Goal: Information Seeking & Learning: Learn about a topic

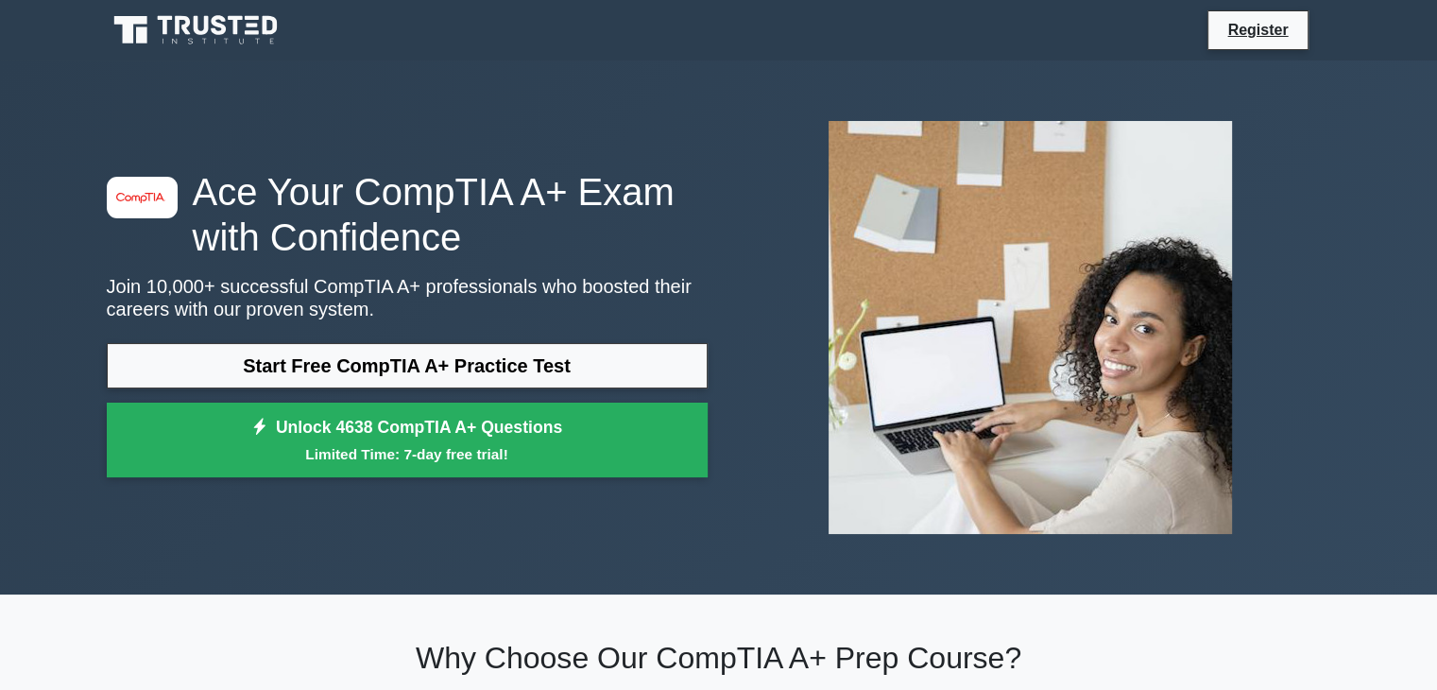
click at [523, 335] on div "image/svg+xml Ace Your CompTIA A+ Exam with Confidence Join 10,000+ successful …" at bounding box center [407, 328] width 624 height 318
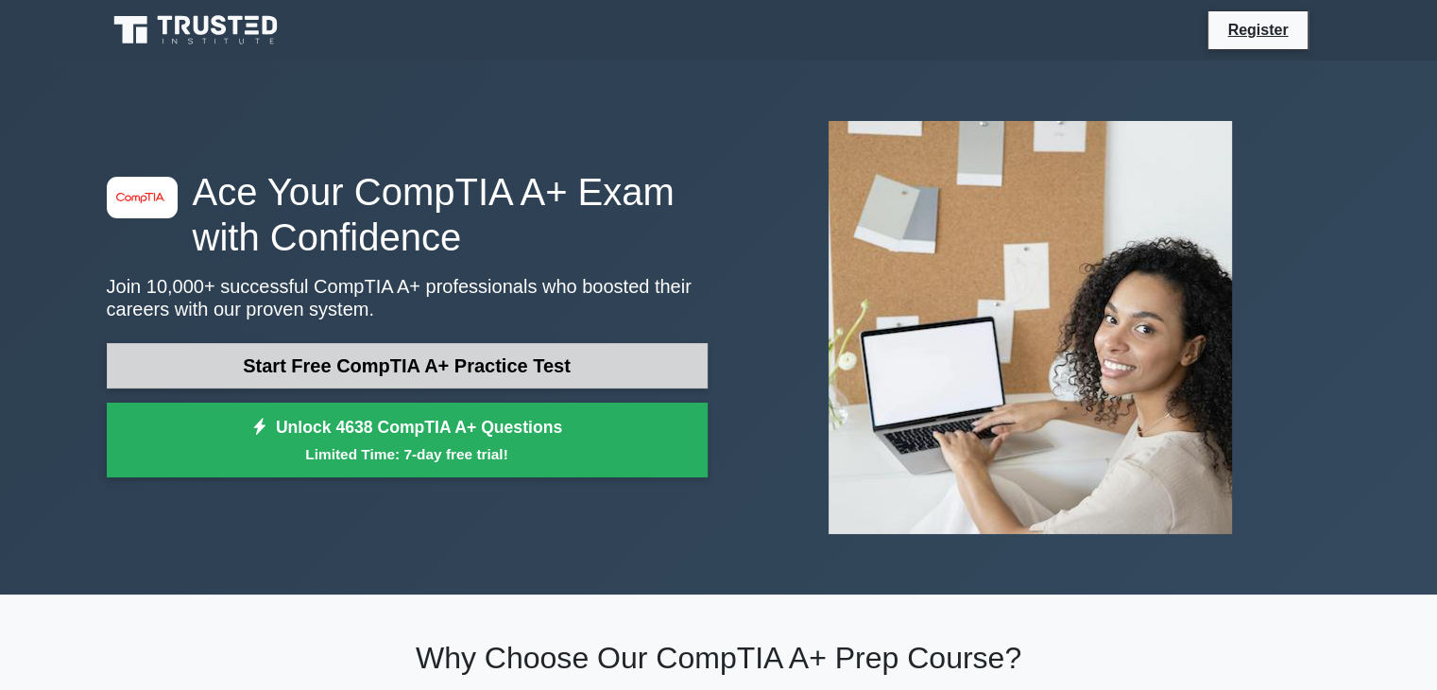
click at [523, 352] on link "Start Free CompTIA A+ Practice Test" at bounding box center [407, 365] width 601 height 45
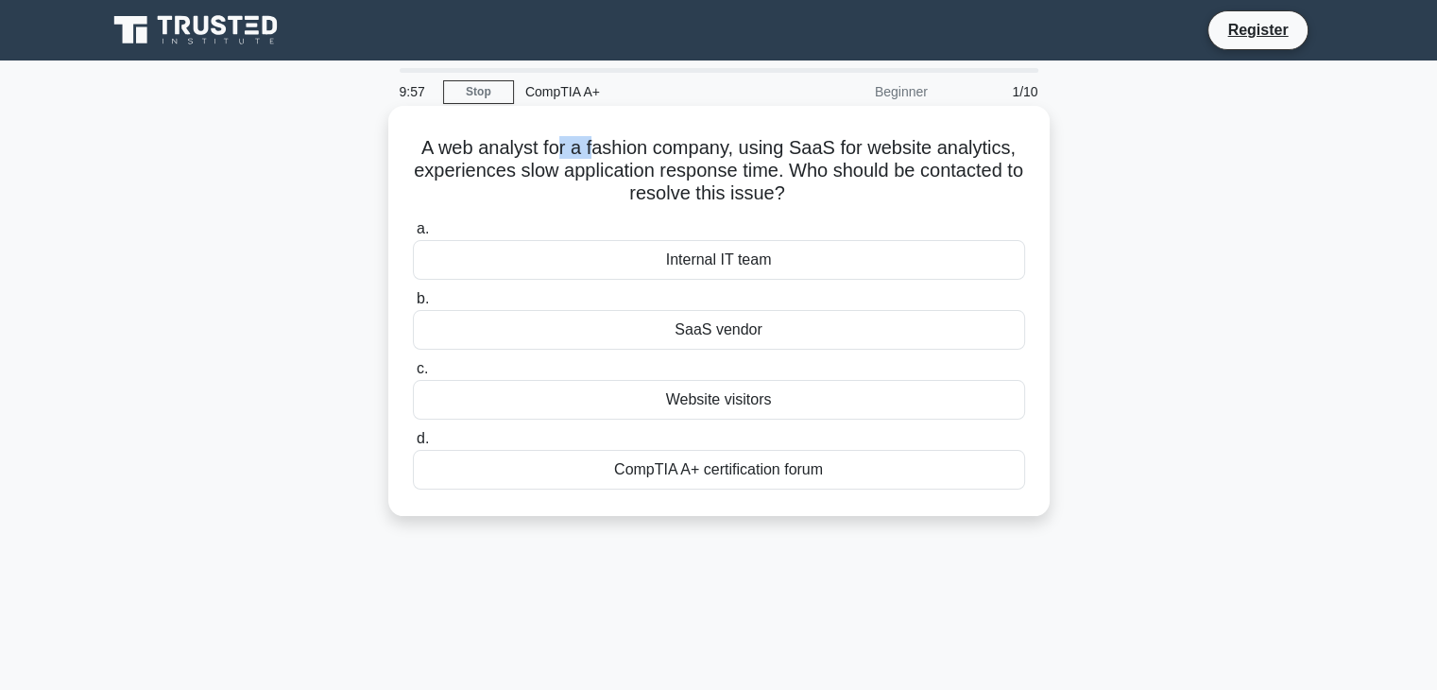
drag, startPoint x: 591, startPoint y: 144, endPoint x: 621, endPoint y: 147, distance: 30.5
click at [608, 146] on h5 "A web analyst for a fashion company, using SaaS for website analytics, experien…" at bounding box center [719, 171] width 616 height 70
drag, startPoint x: 797, startPoint y: 152, endPoint x: 824, endPoint y: 152, distance: 26.5
click at [821, 152] on h5 "A web analyst for a fashion company, using SaaS for website analytics, experien…" at bounding box center [719, 171] width 616 height 70
click at [763, 340] on div "SaaS vendor" at bounding box center [719, 330] width 612 height 40
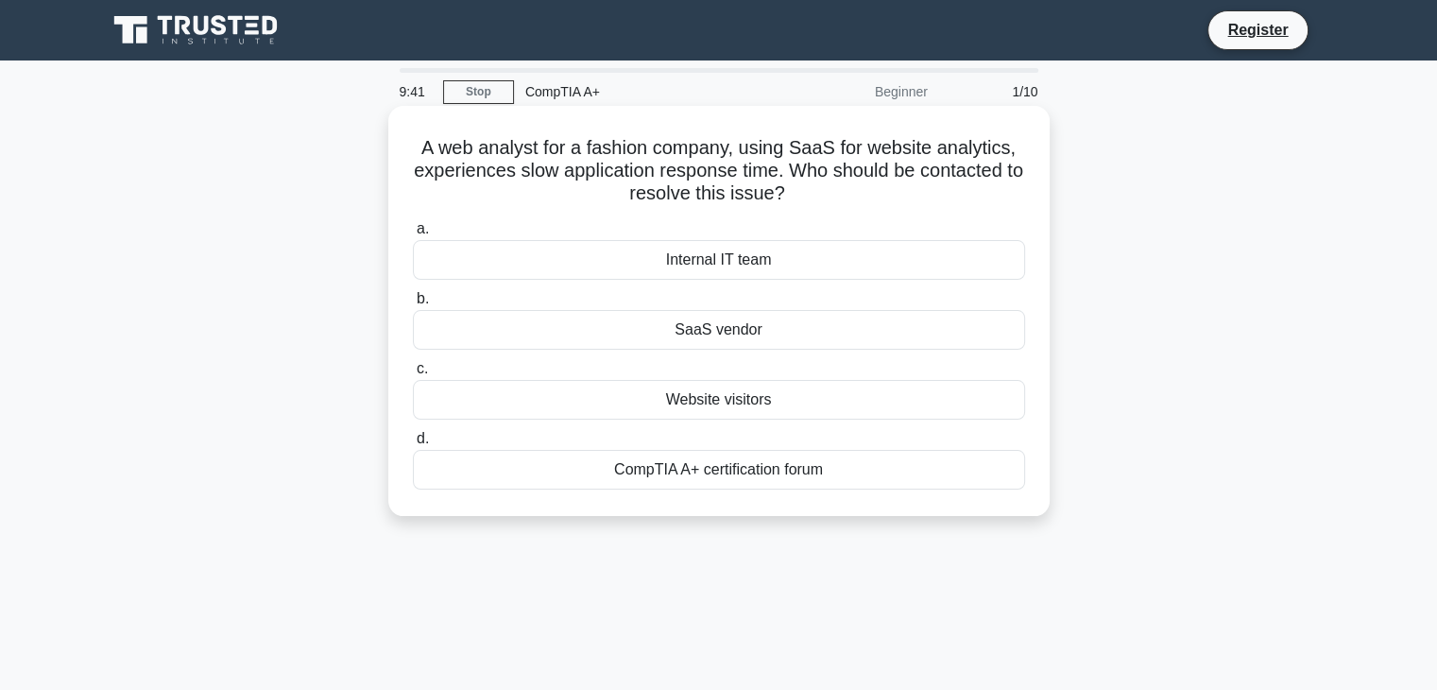
click at [413, 305] on input "b. SaaS vendor" at bounding box center [413, 299] width 0 height 12
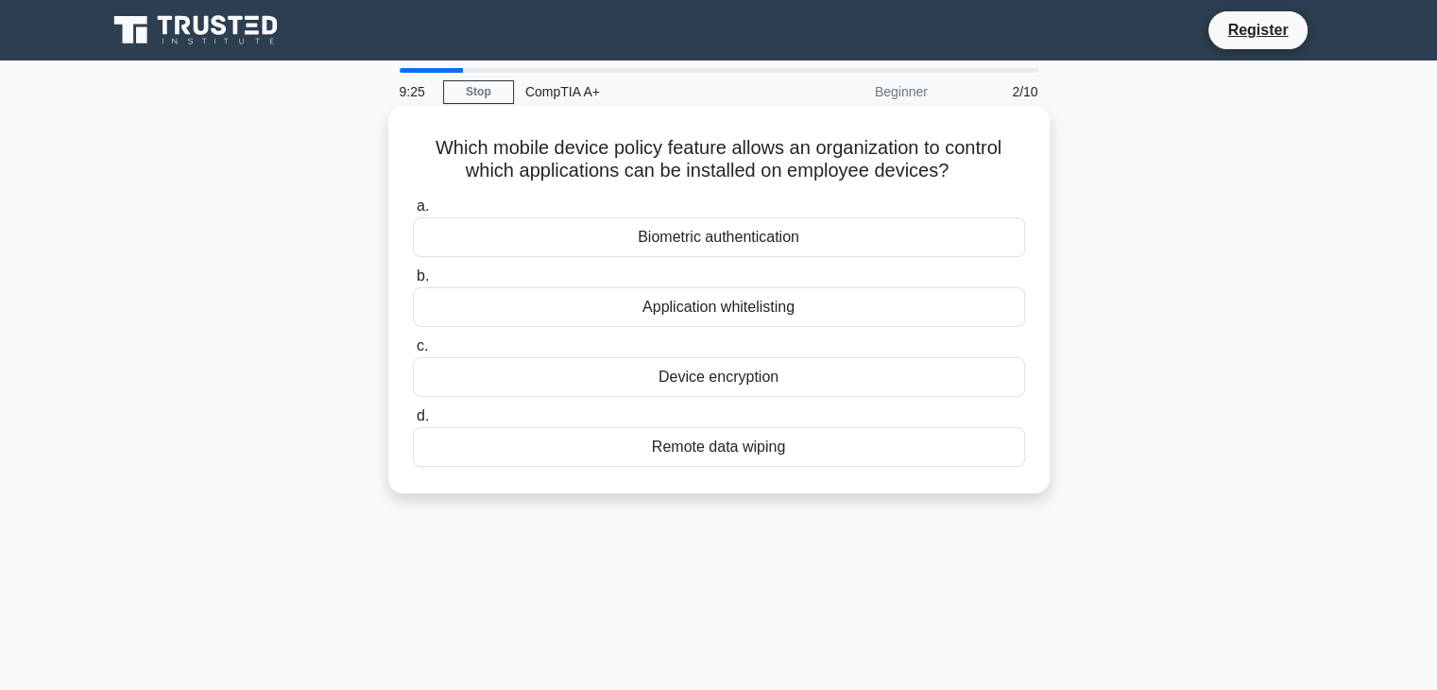
click at [733, 307] on div "Application whitelisting" at bounding box center [719, 307] width 612 height 40
click at [413, 283] on input "b. Application whitelisting" at bounding box center [413, 276] width 0 height 12
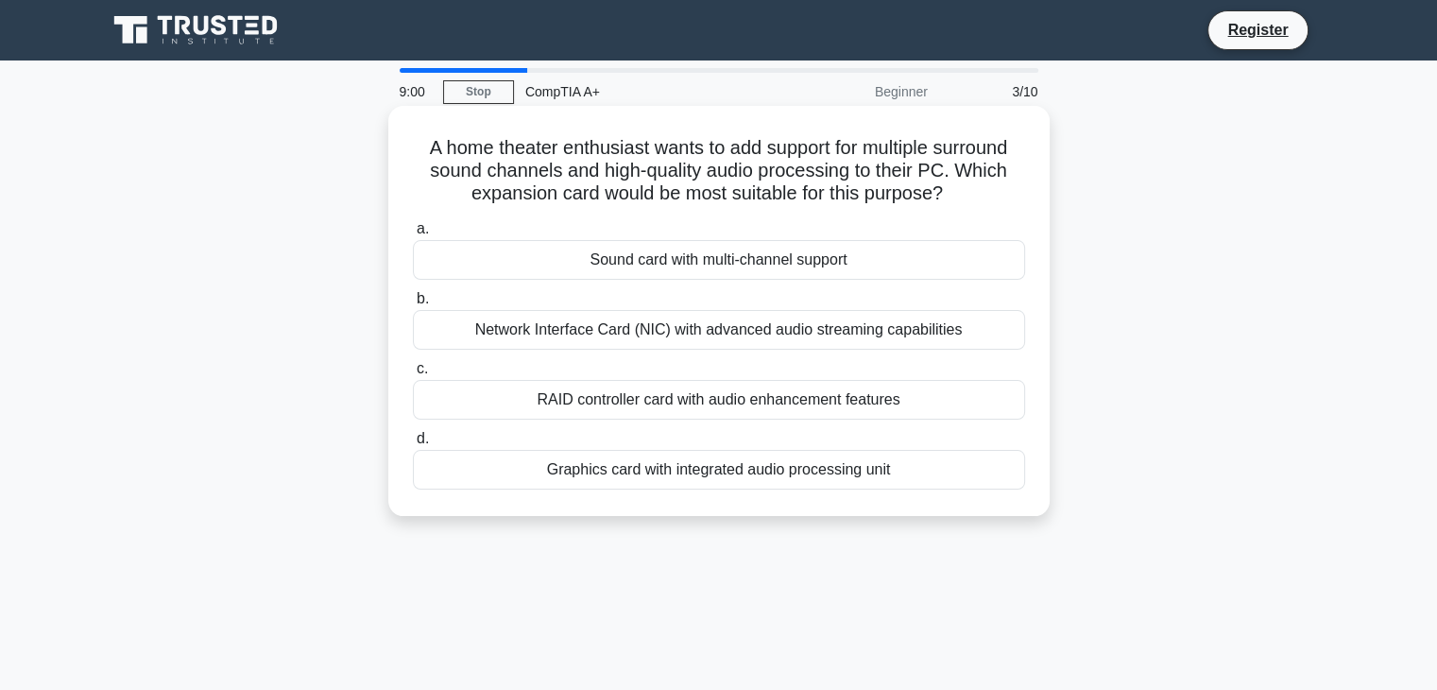
click at [724, 256] on div "Sound card with multi-channel support" at bounding box center [719, 260] width 612 height 40
click at [413, 235] on input "a. Sound card with multi-channel support" at bounding box center [413, 229] width 0 height 12
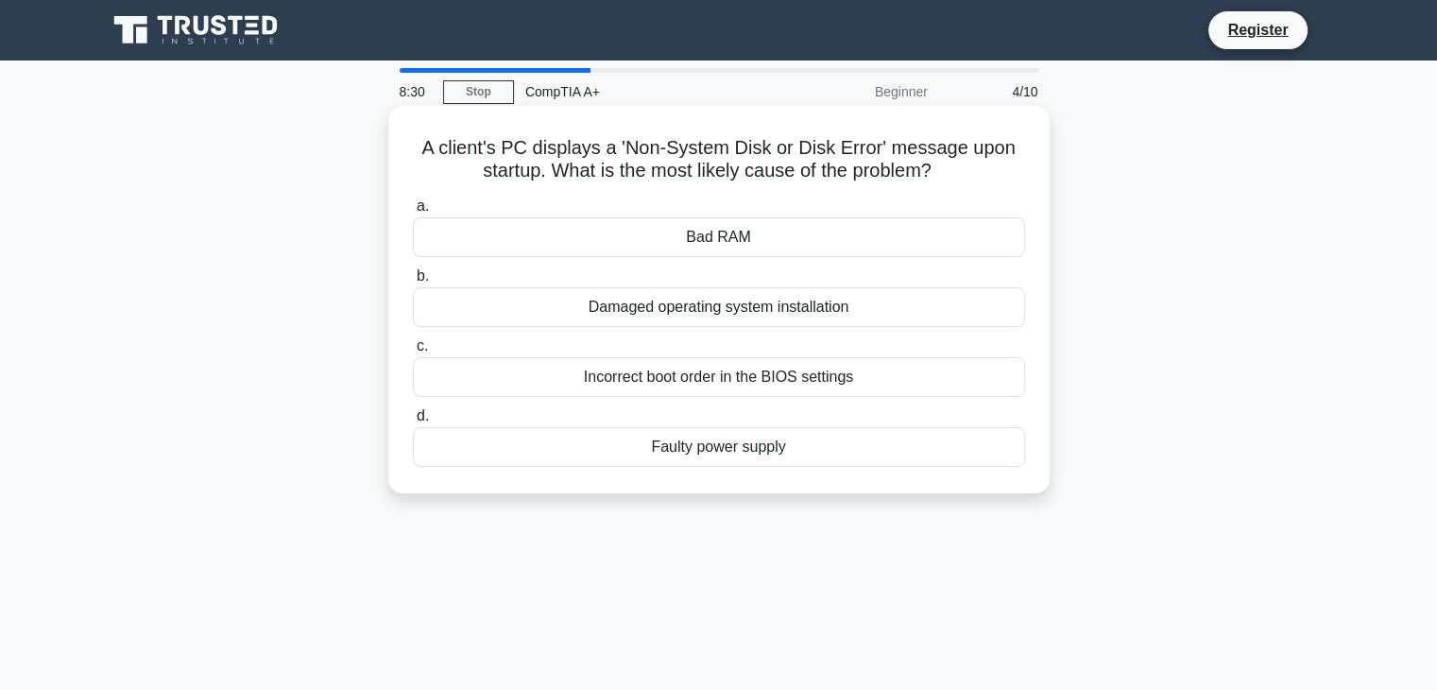
click at [744, 233] on div "Bad RAM" at bounding box center [719, 237] width 612 height 40
click at [413, 213] on input "a. Bad RAM" at bounding box center [413, 206] width 0 height 12
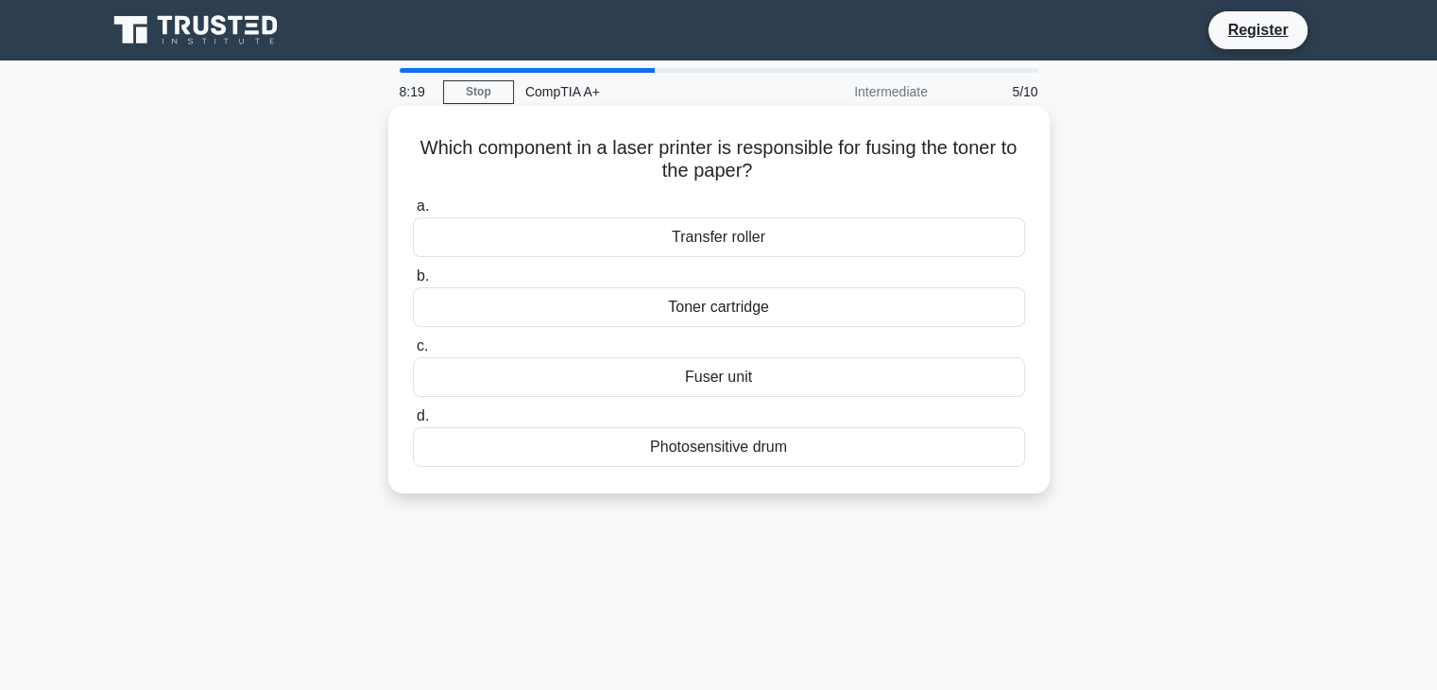
click at [706, 303] on div "Toner cartridge" at bounding box center [719, 307] width 612 height 40
click at [413, 283] on input "b. Toner cartridge" at bounding box center [413, 276] width 0 height 12
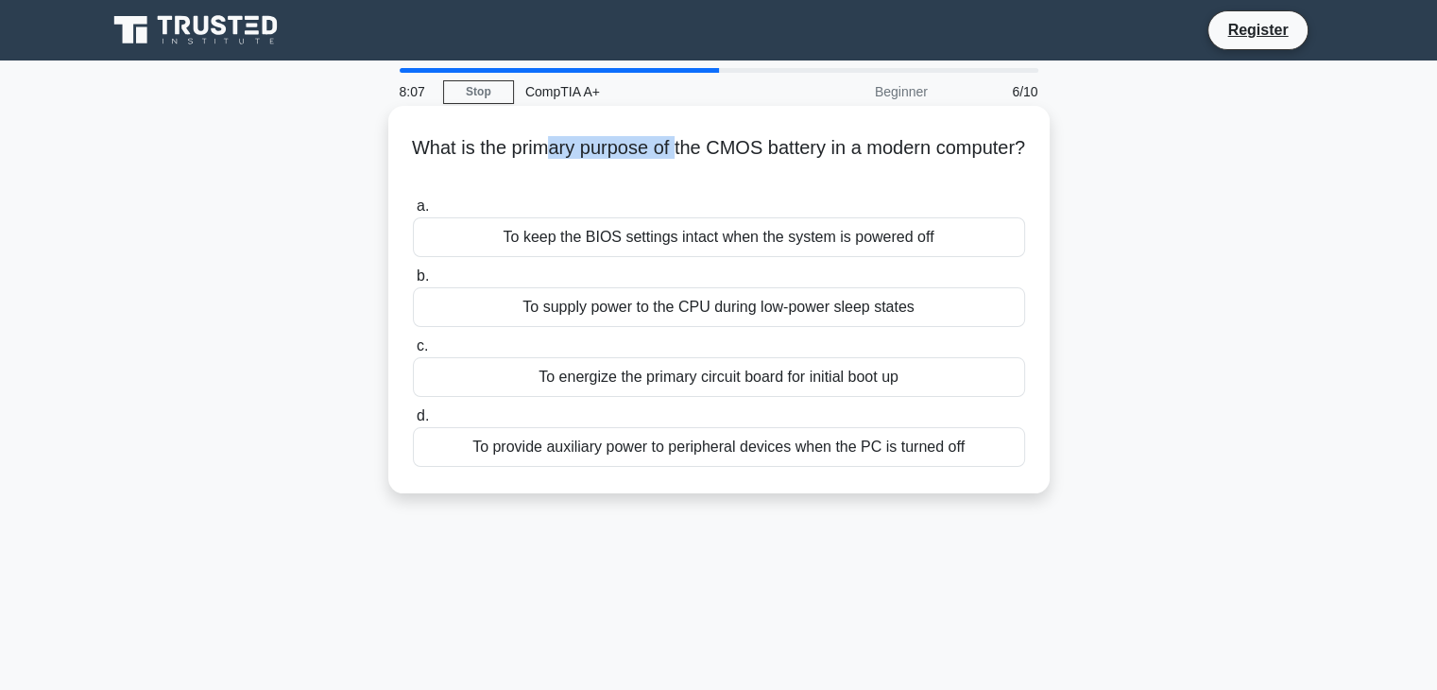
drag, startPoint x: 595, startPoint y: 148, endPoint x: 798, endPoint y: 148, distance: 203.1
click at [767, 143] on h5 "What is the primary purpose of the CMOS battery in a modern computer? .spinner_…" at bounding box center [719, 159] width 616 height 47
click at [845, 148] on h5 "What is the primary purpose of the CMOS battery in a modern computer? .spinner_…" at bounding box center [719, 159] width 616 height 47
drag, startPoint x: 872, startPoint y: 147, endPoint x: 942, endPoint y: 149, distance: 69.9
click at [930, 148] on h5 "What is the primary purpose of the CMOS battery in a modern computer? .spinner_…" at bounding box center [719, 159] width 616 height 47
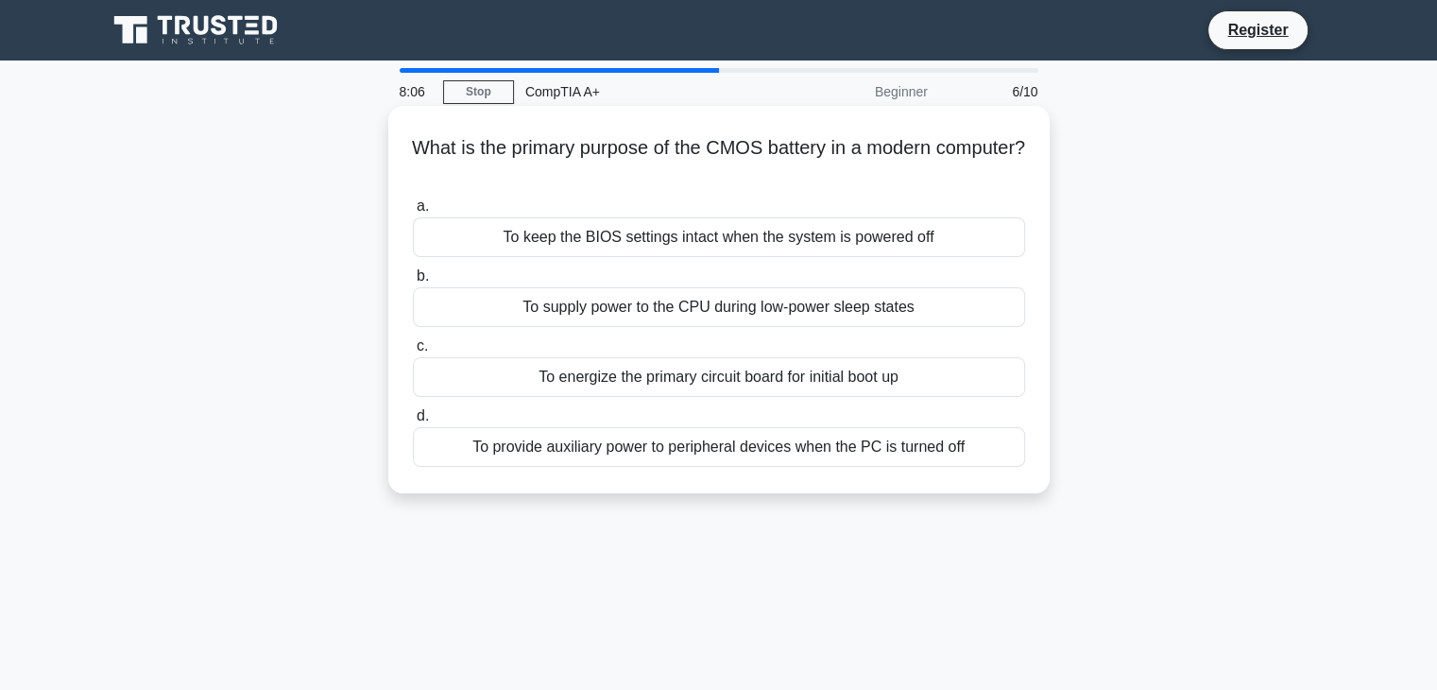
click at [951, 149] on h5 "What is the primary purpose of the CMOS battery in a modern computer? .spinner_…" at bounding box center [719, 159] width 616 height 47
click at [856, 235] on div "To keep the BIOS settings intact when the system is powered off" at bounding box center [719, 237] width 612 height 40
click at [413, 213] on input "a. To keep the BIOS settings intact when the system is powered off" at bounding box center [413, 206] width 0 height 12
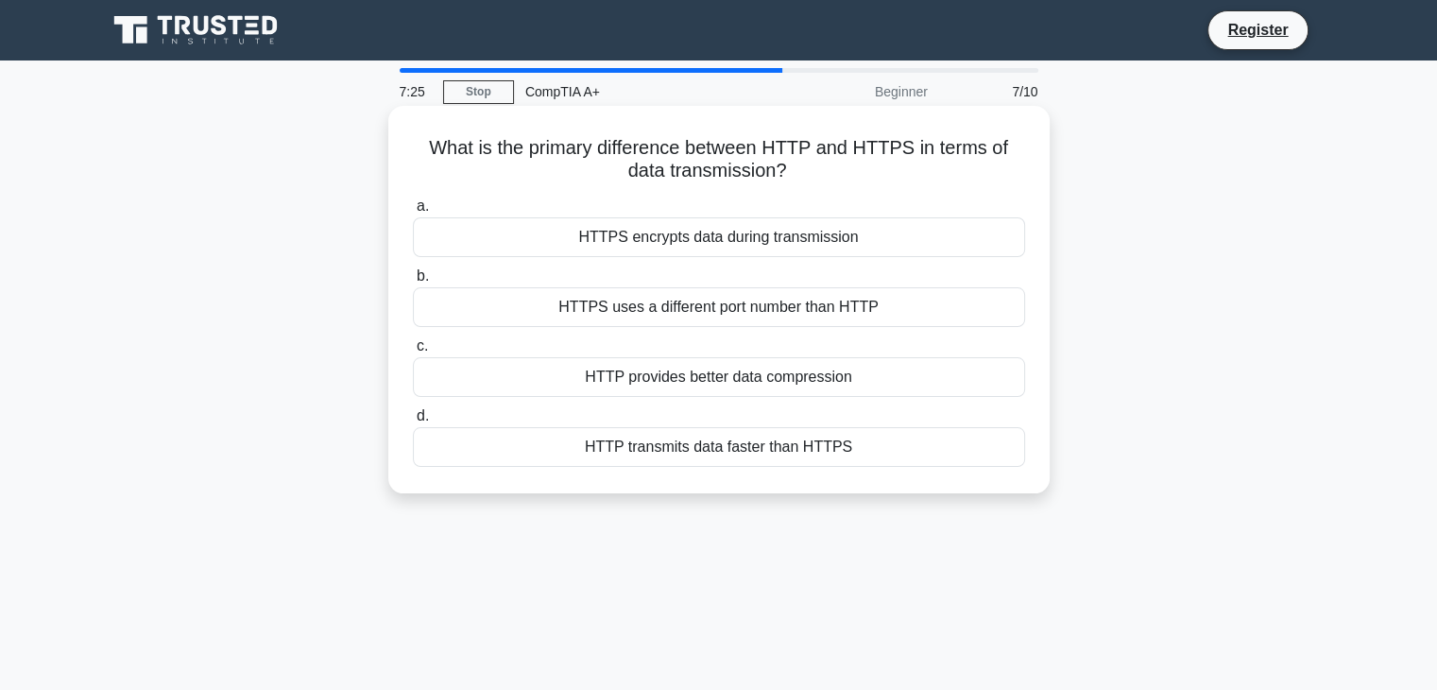
click at [865, 233] on div "HTTPS encrypts data during transmission" at bounding box center [719, 237] width 612 height 40
click at [413, 213] on input "a. HTTPS encrypts data during transmission" at bounding box center [413, 206] width 0 height 12
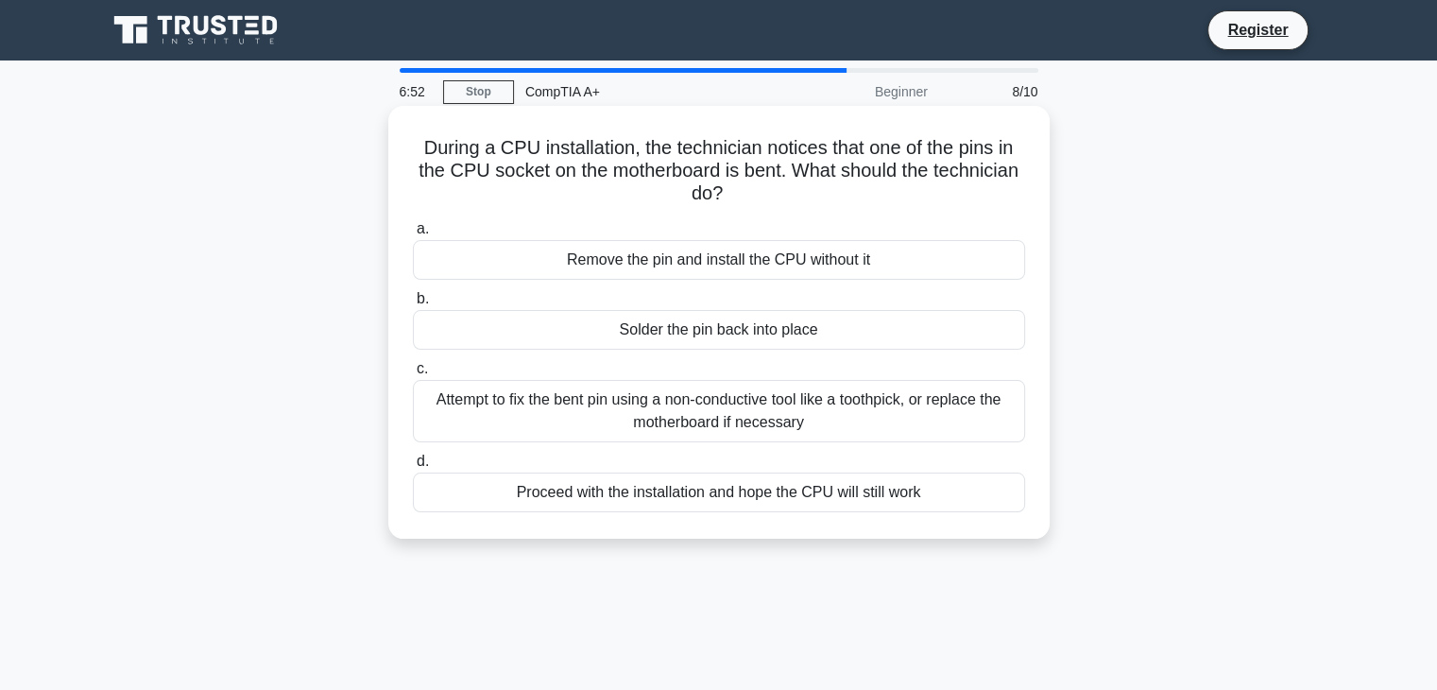
click at [877, 417] on div "Attempt to fix the bent pin using a non-conductive tool like a toothpick, or re…" at bounding box center [719, 411] width 612 height 62
click at [413, 375] on input "c. Attempt to fix the bent pin using a non-conductive tool like a toothpick, or…" at bounding box center [413, 369] width 0 height 12
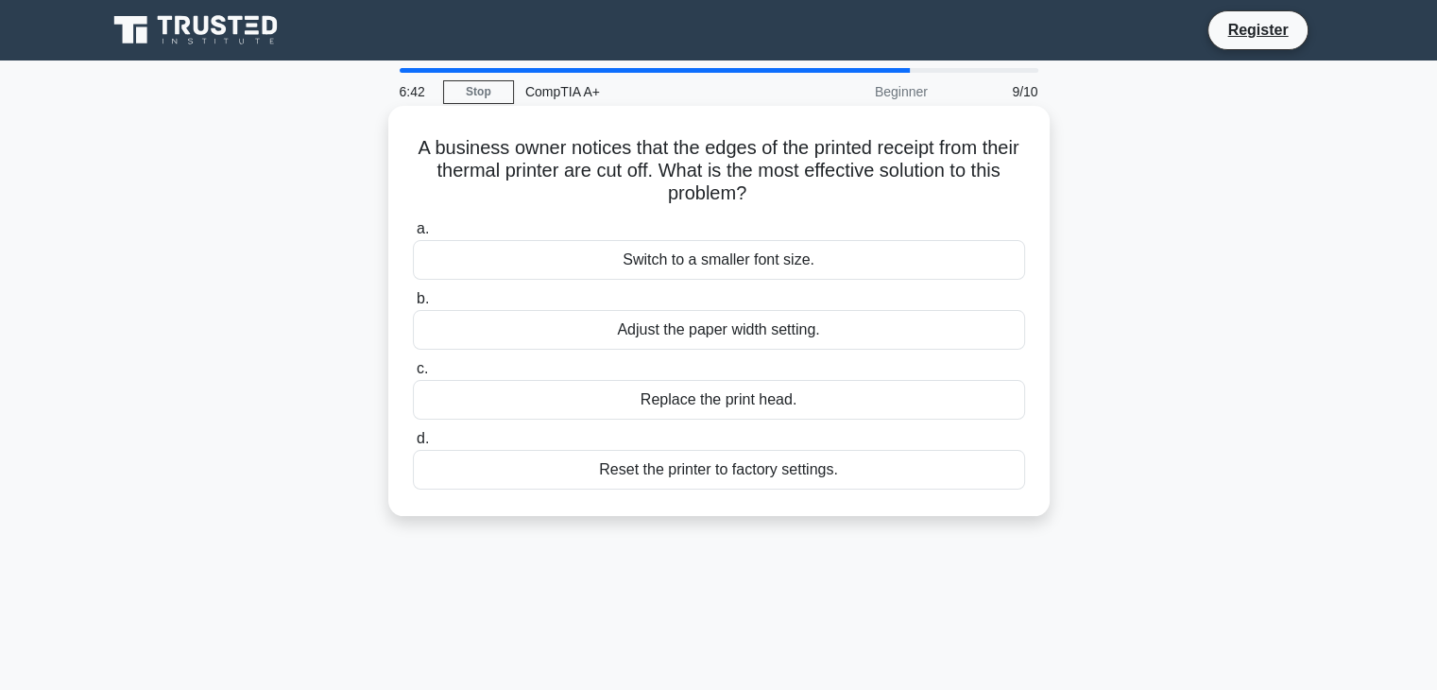
click at [816, 334] on div "Adjust the paper width setting." at bounding box center [719, 330] width 612 height 40
click at [413, 305] on input "b. Adjust the paper width setting." at bounding box center [413, 299] width 0 height 12
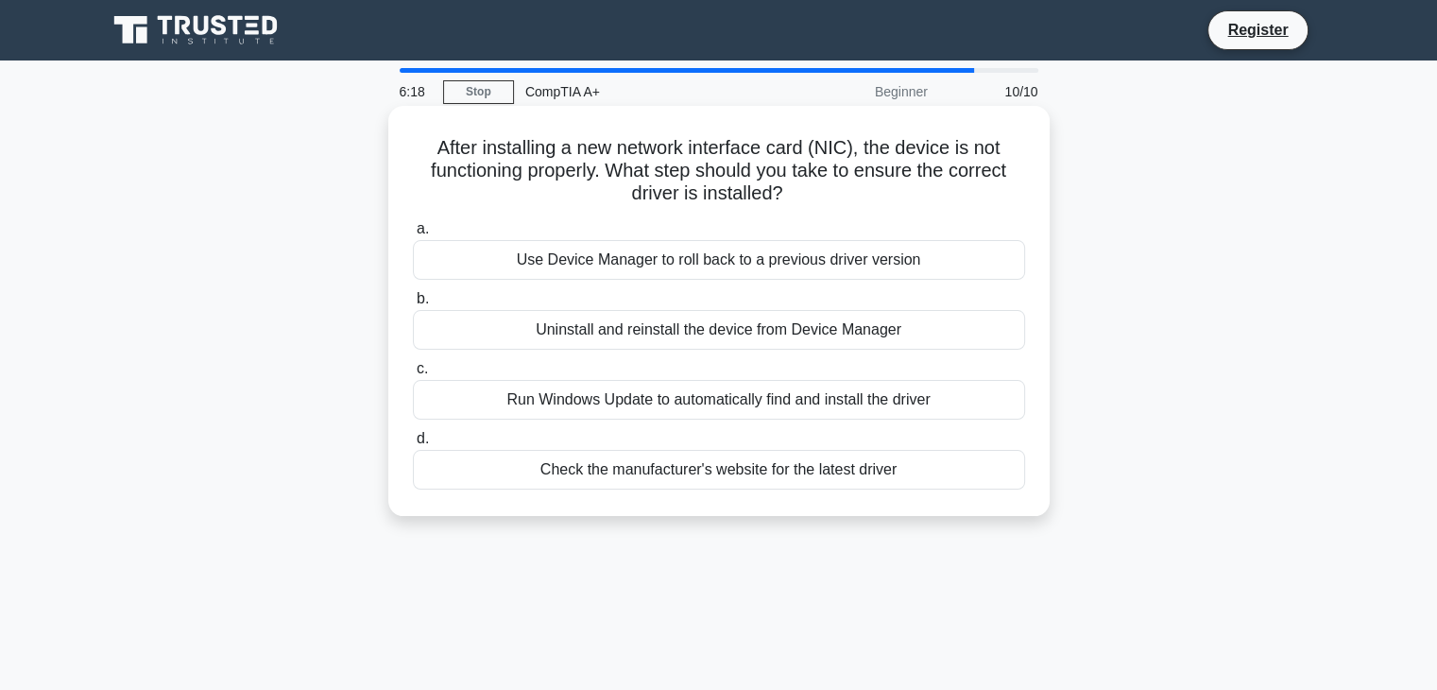
click at [656, 469] on div "Check the manufacturer's website for the latest driver" at bounding box center [719, 470] width 612 height 40
click at [413, 445] on input "d. Check the manufacturer's website for the latest driver" at bounding box center [413, 439] width 0 height 12
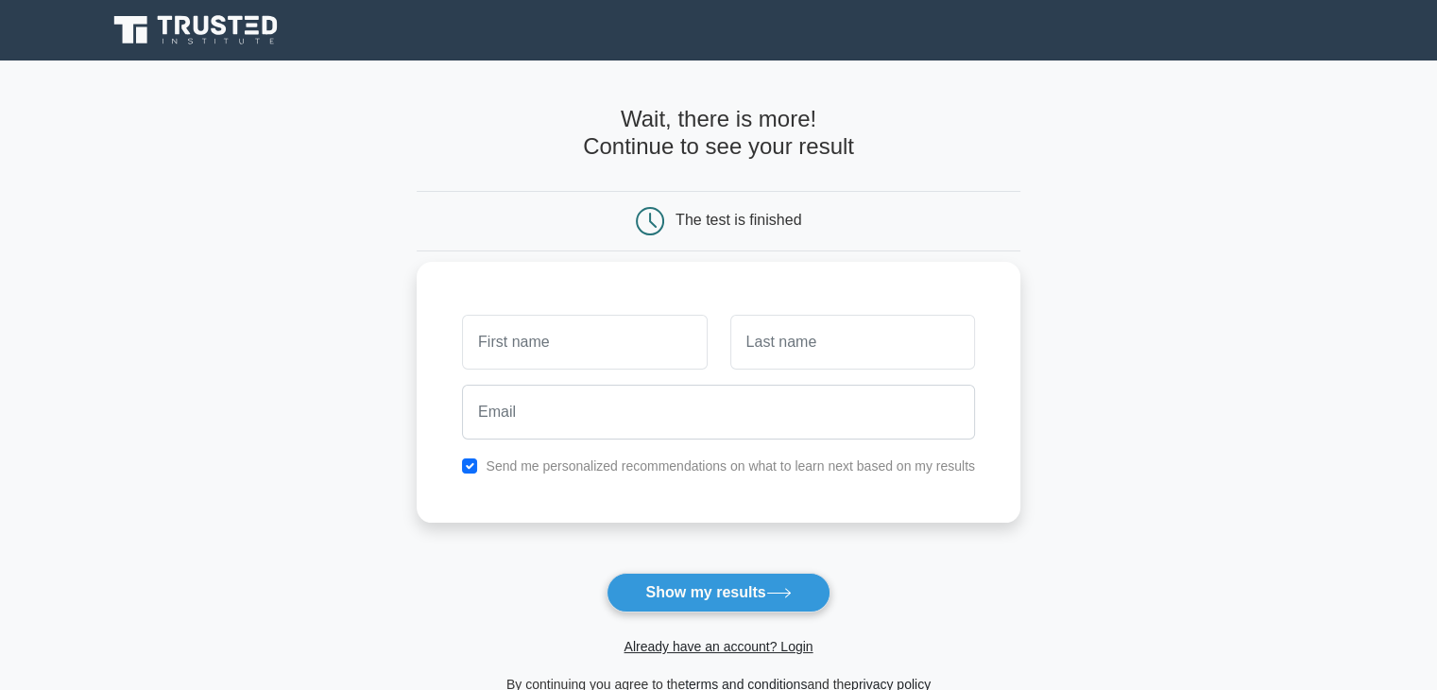
click at [641, 362] on input "text" at bounding box center [584, 342] width 245 height 55
type input "Hacim"
click at [816, 345] on input "text" at bounding box center [852, 342] width 245 height 55
type input "Tasl"
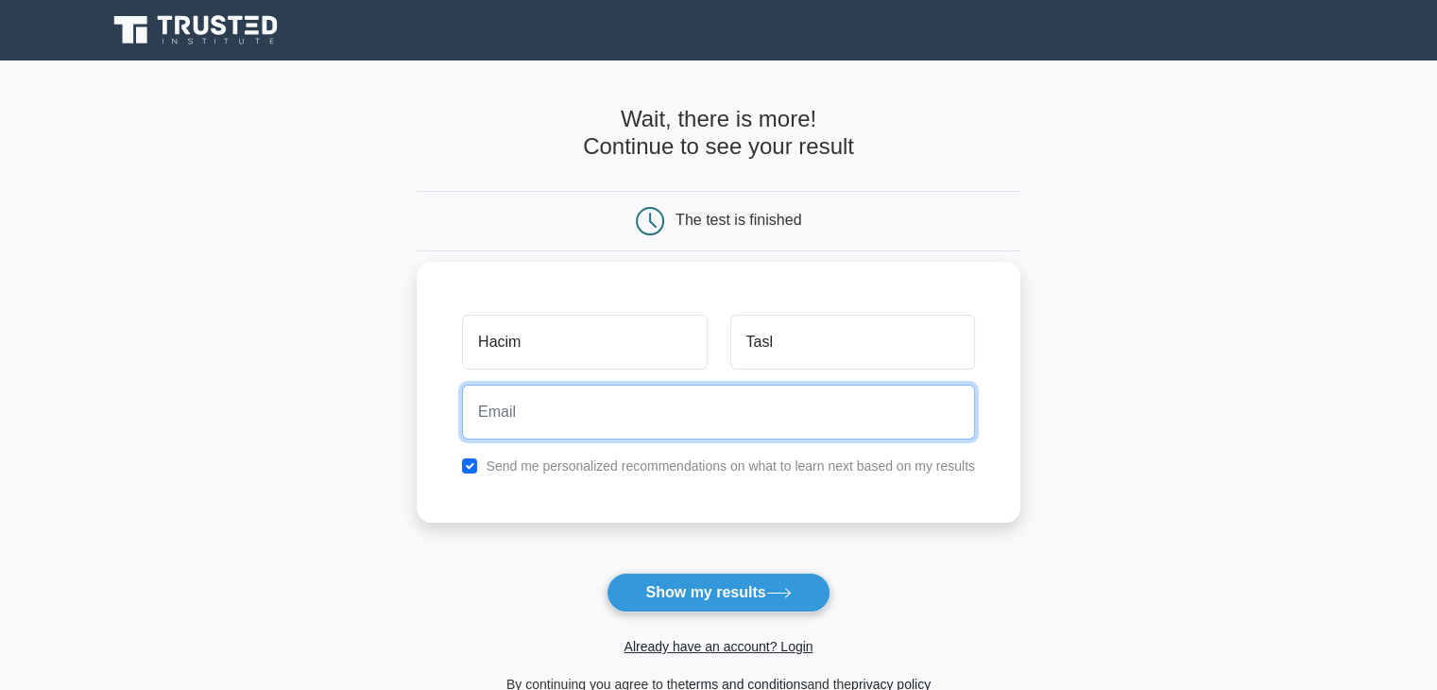
click at [810, 414] on input "email" at bounding box center [718, 412] width 513 height 55
type input "[EMAIL_ADDRESS][DOMAIN_NAME]"
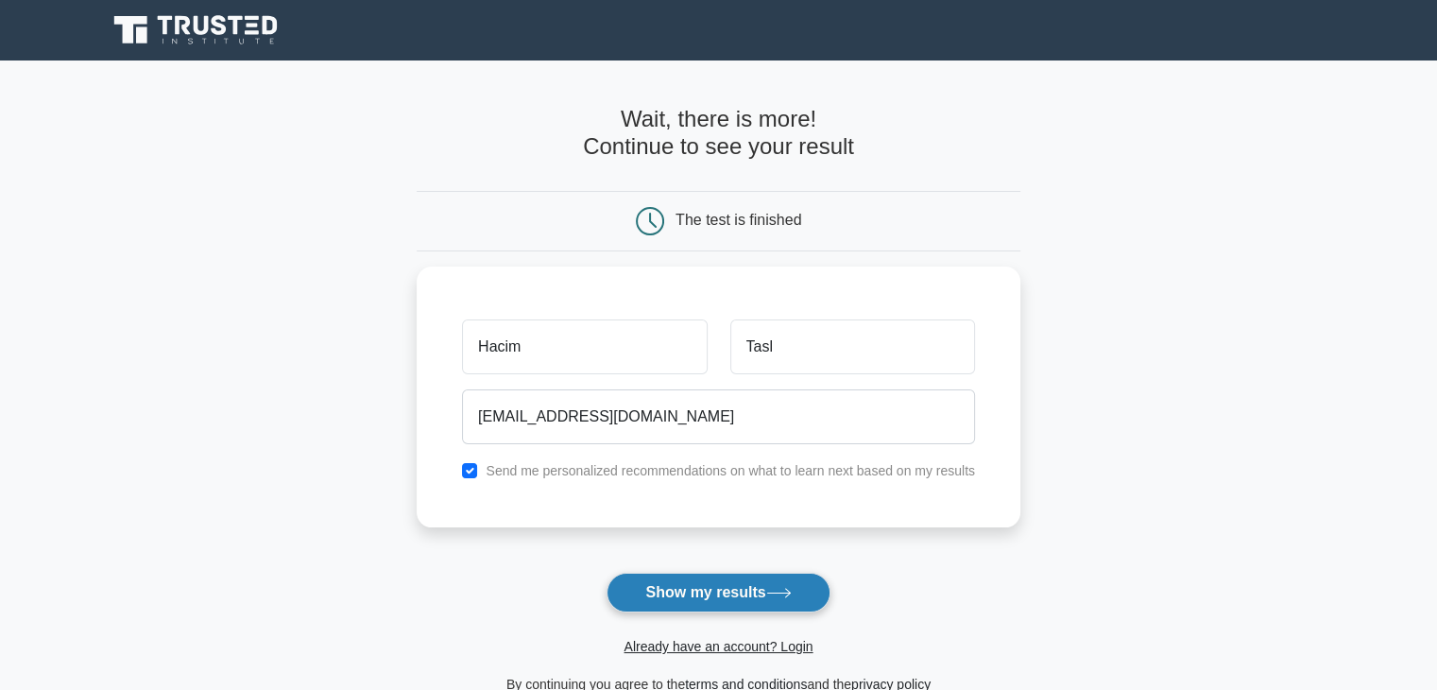
click at [736, 592] on button "Show my results" at bounding box center [718, 593] width 223 height 40
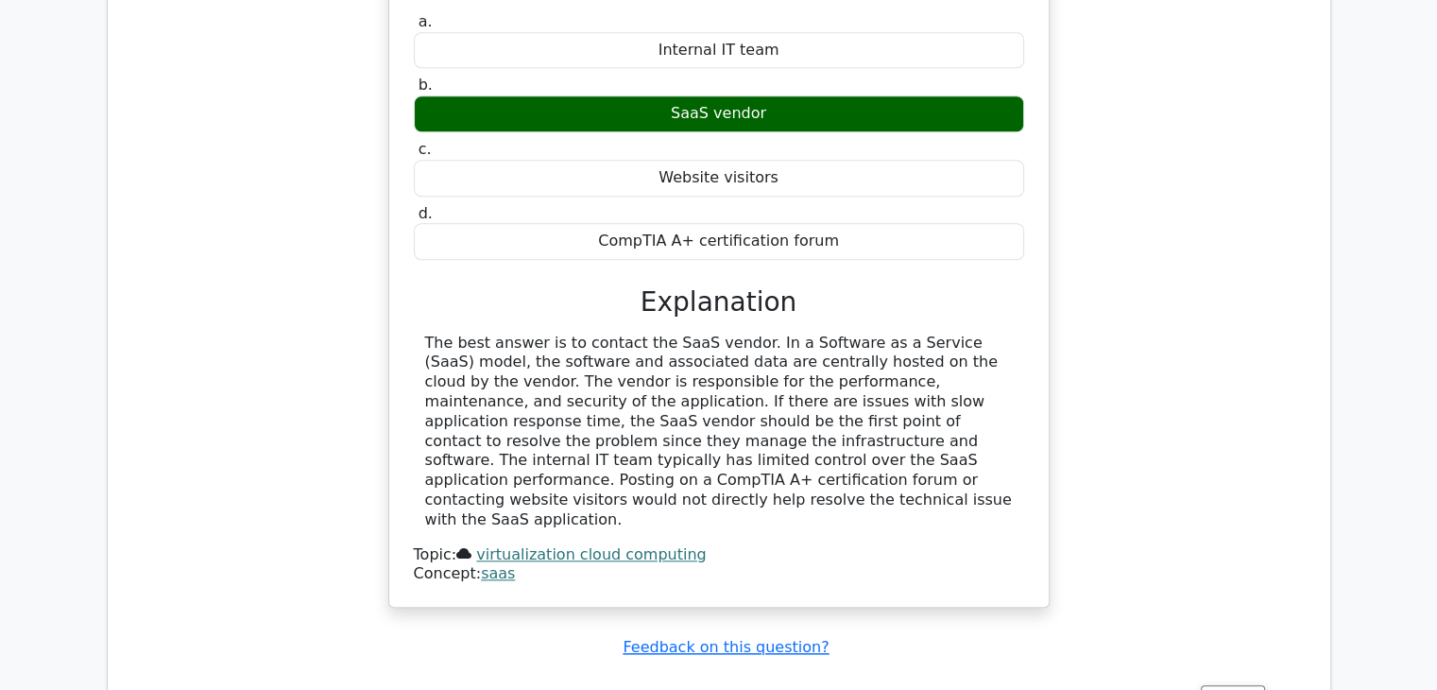
scroll to position [2079, 0]
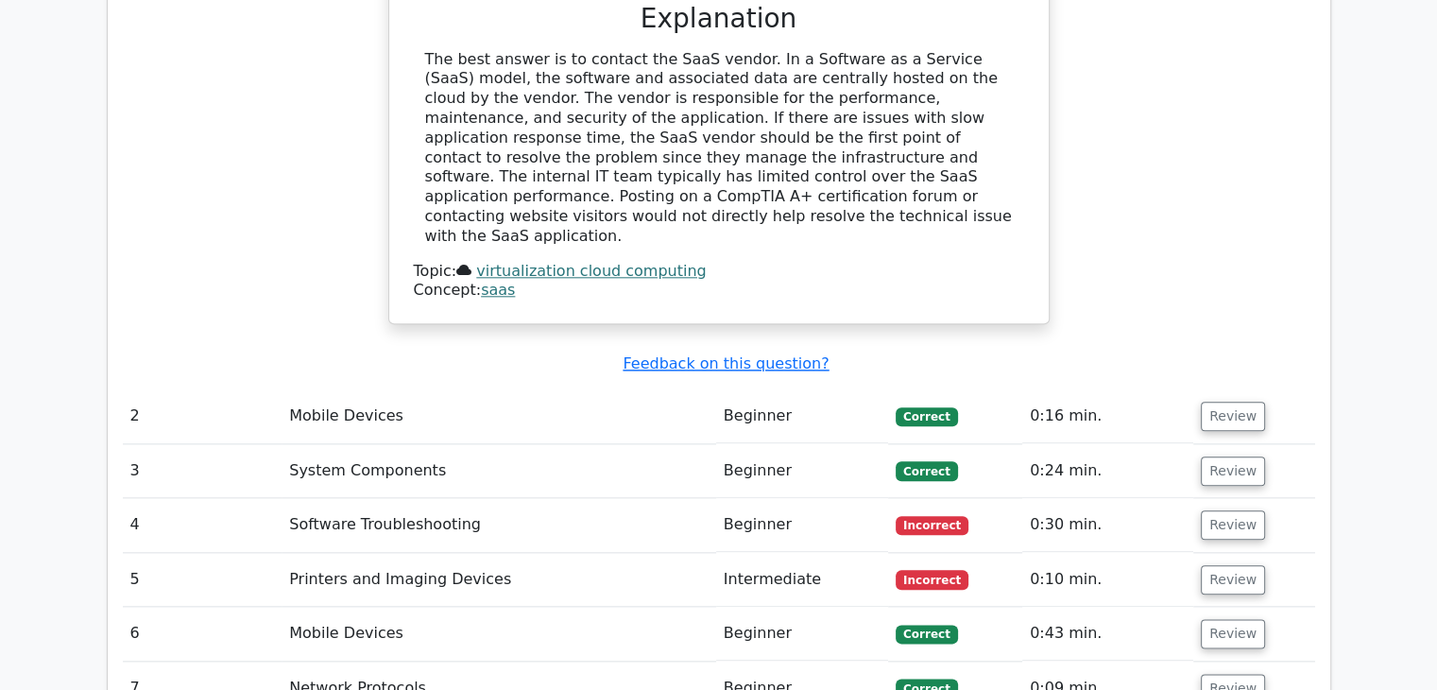
click at [389, 498] on td "Software Troubleshooting" at bounding box center [499, 525] width 435 height 54
click at [1222, 510] on button "Review" at bounding box center [1233, 524] width 64 height 29
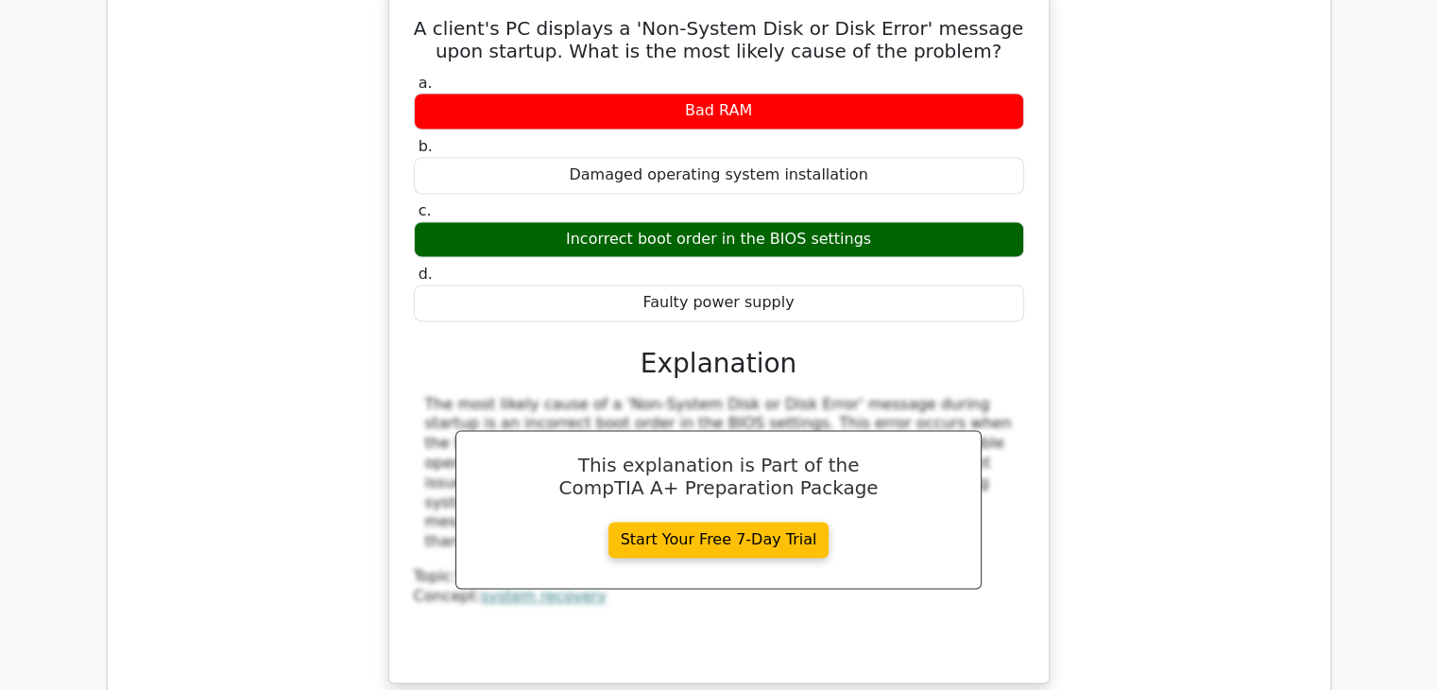
scroll to position [2740, 0]
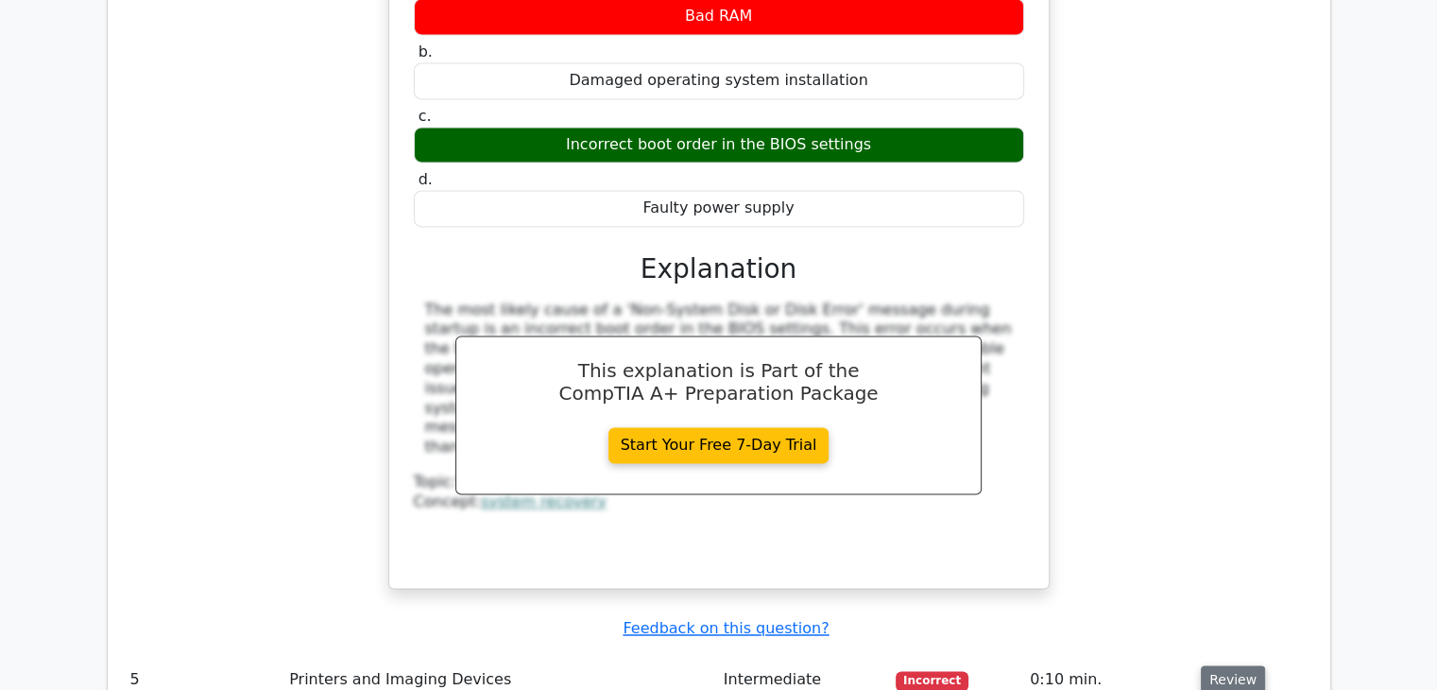
click at [1213, 665] on button "Review" at bounding box center [1233, 679] width 64 height 29
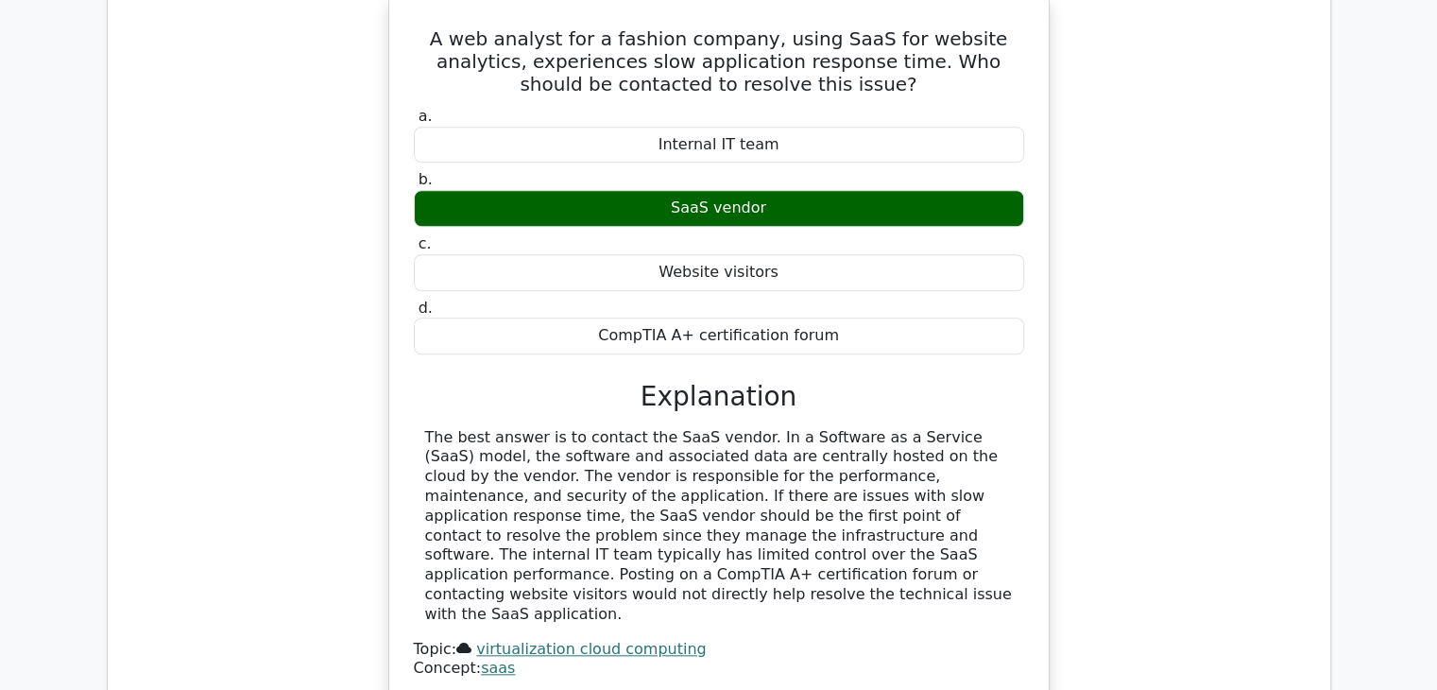
scroll to position [1890, 0]
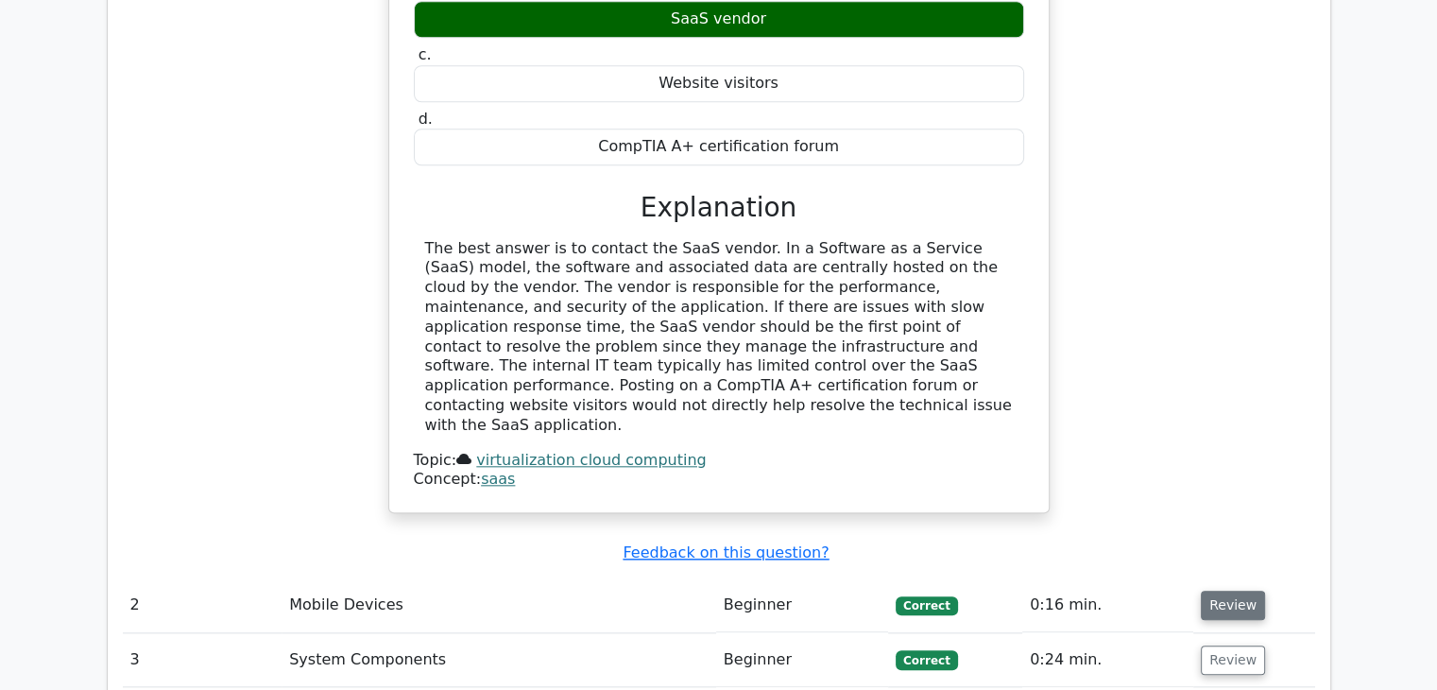
click at [1233, 591] on button "Review" at bounding box center [1233, 605] width 64 height 29
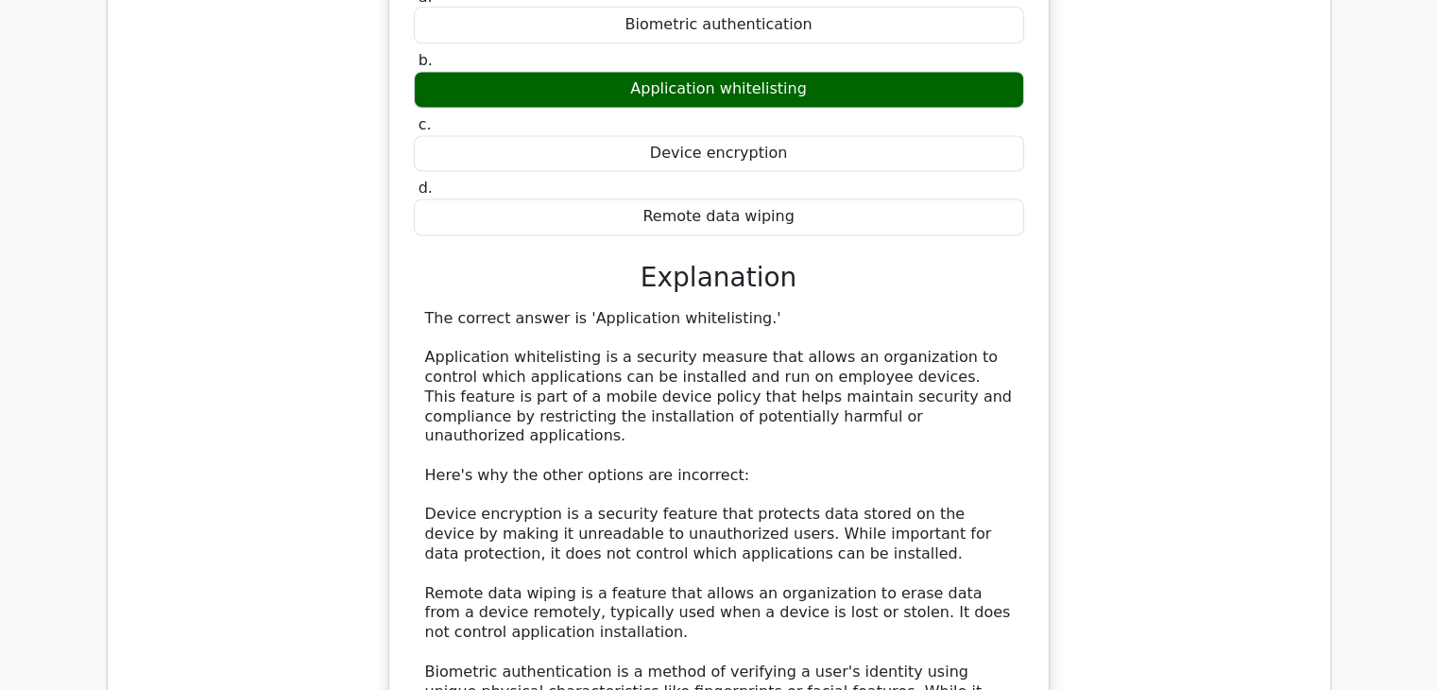
scroll to position [2929, 0]
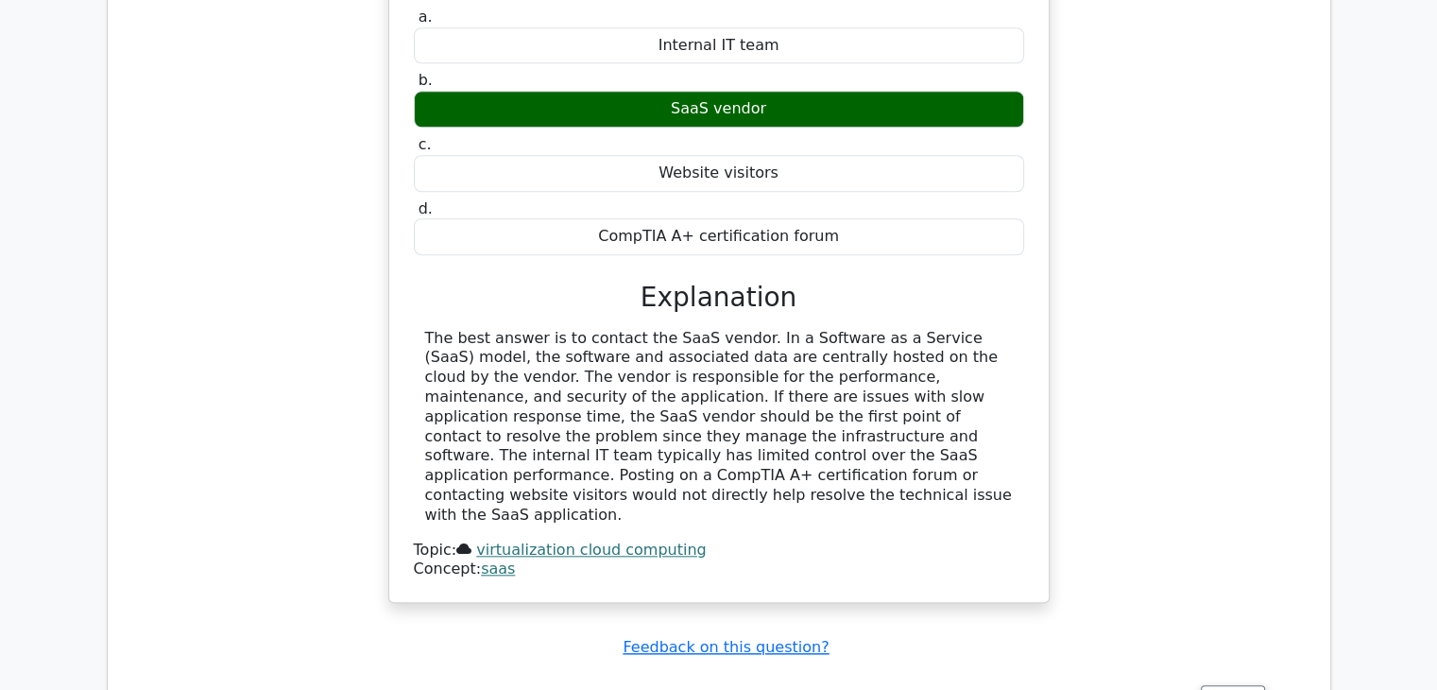
scroll to position [1512, 0]
